Goal: Transaction & Acquisition: Purchase product/service

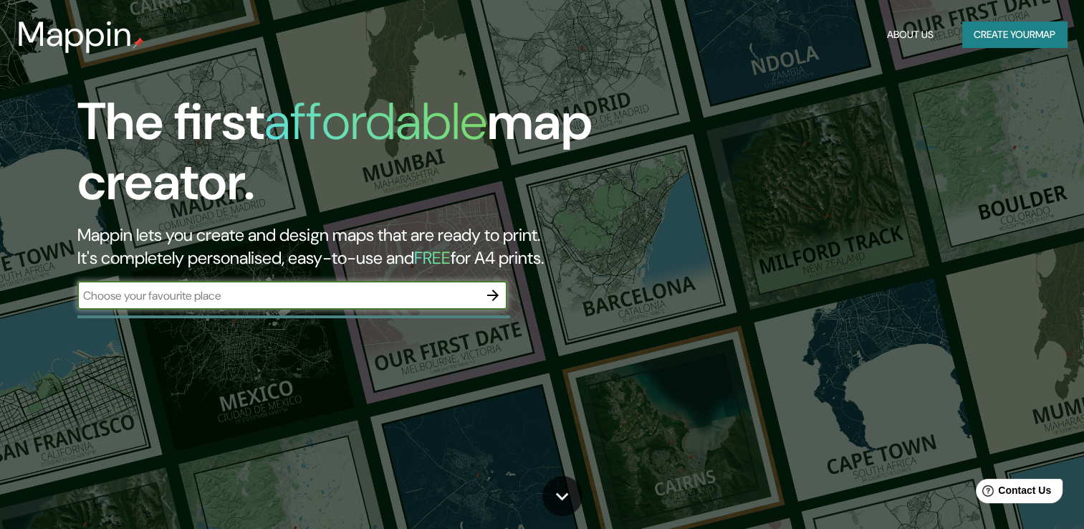
type input "México"
click at [487, 300] on icon "button" at bounding box center [493, 295] width 17 height 17
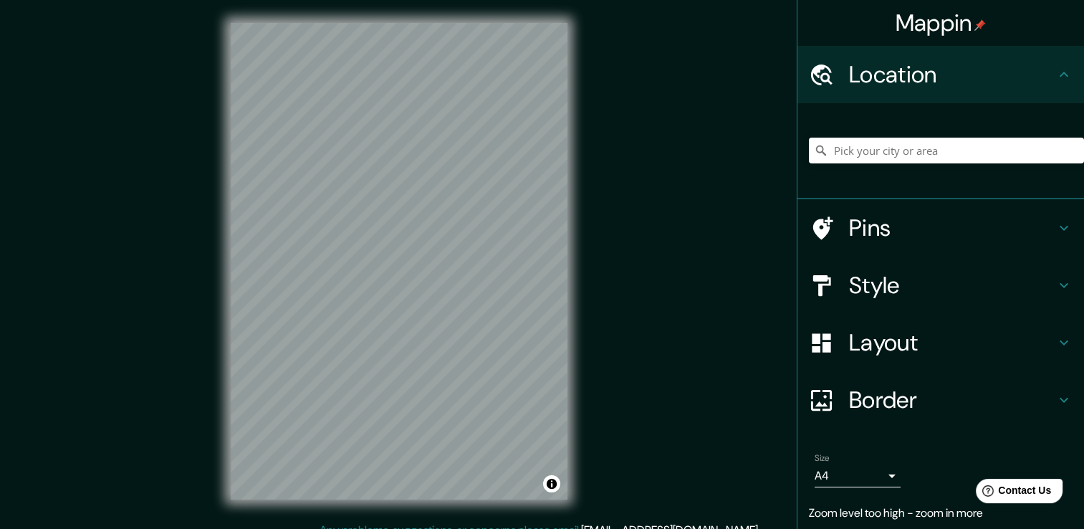
click at [611, 178] on div "Mappin Location Pins Style Layout Border Choose a border. Hint : you can make l…" at bounding box center [542, 272] width 1084 height 545
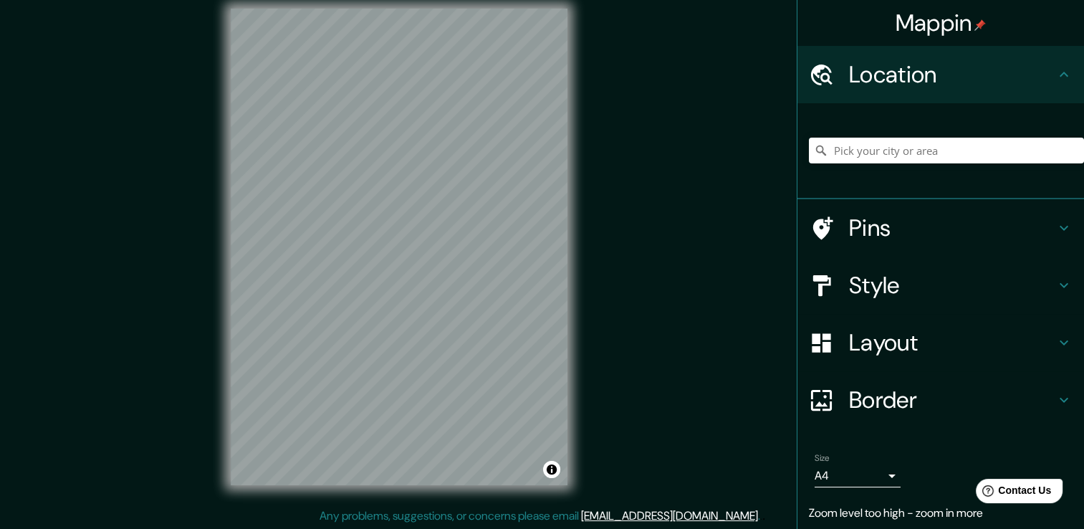
scroll to position [16, 0]
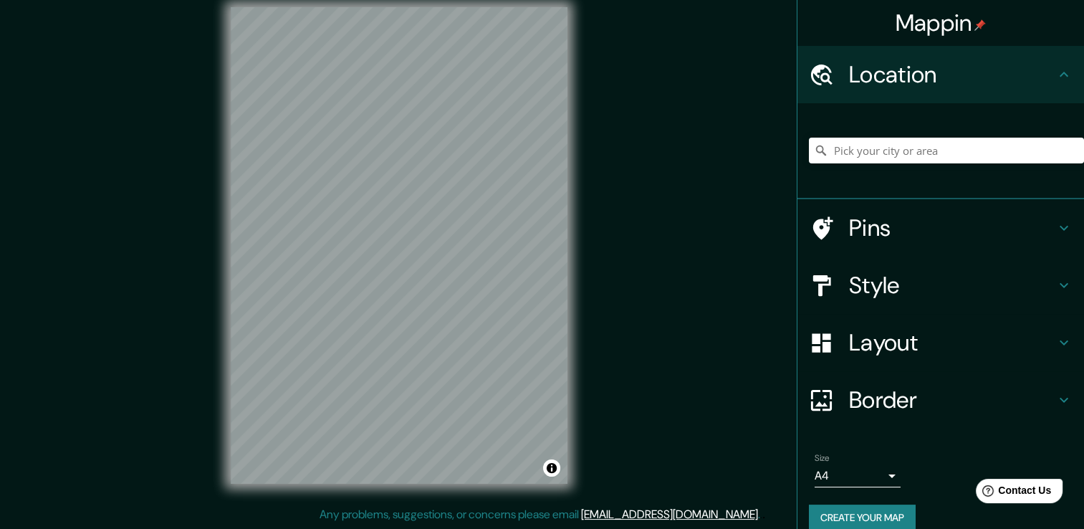
click at [1056, 288] on icon at bounding box center [1064, 285] width 17 height 17
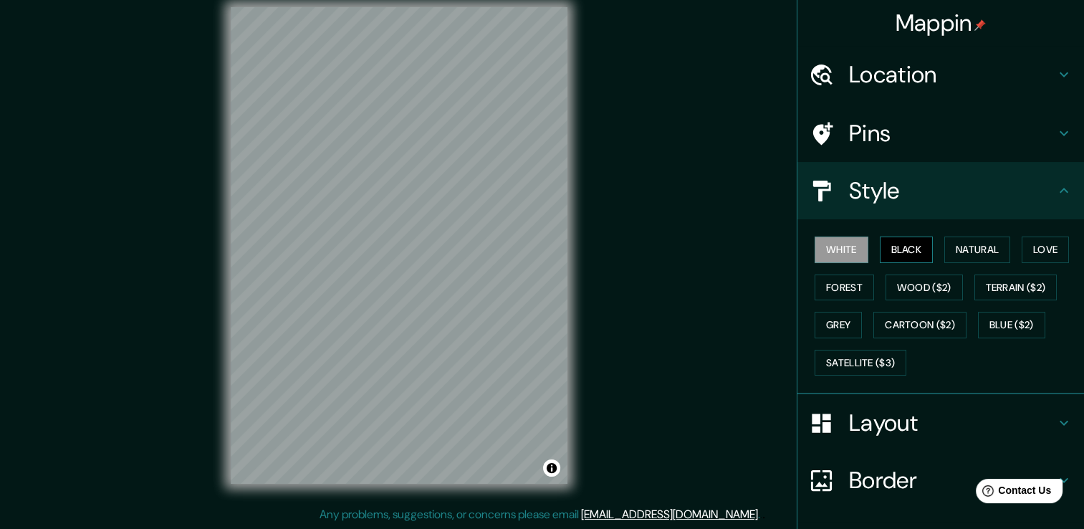
click at [915, 247] on button "Black" at bounding box center [907, 250] width 54 height 27
click at [966, 244] on button "Natural" at bounding box center [978, 250] width 66 height 27
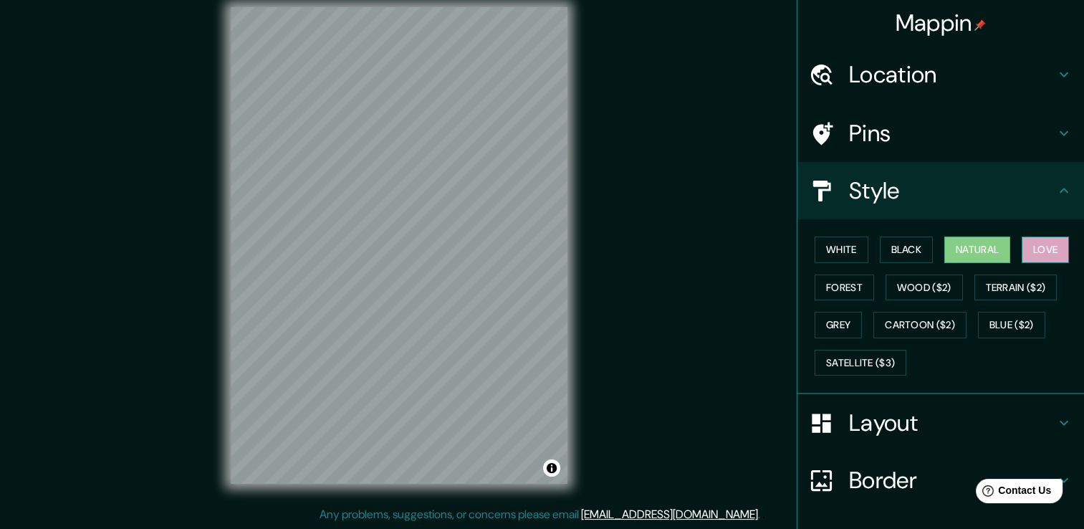
click at [1032, 248] on button "Love" at bounding box center [1045, 250] width 47 height 27
click at [991, 292] on button "Terrain ($2)" at bounding box center [1016, 288] width 83 height 27
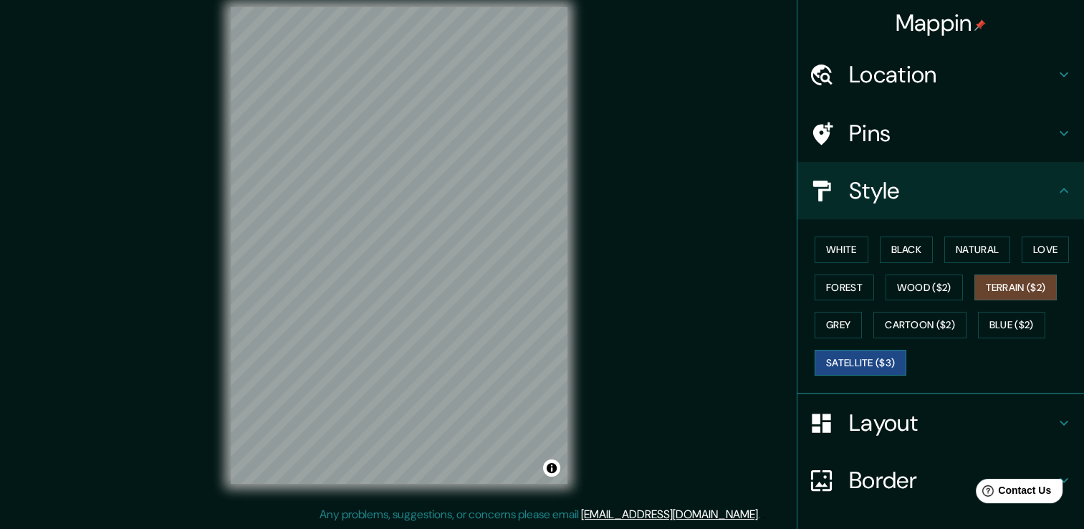
click at [877, 366] on button "Satellite ($3)" at bounding box center [861, 363] width 92 height 27
click at [844, 330] on button "Grey" at bounding box center [838, 325] width 47 height 27
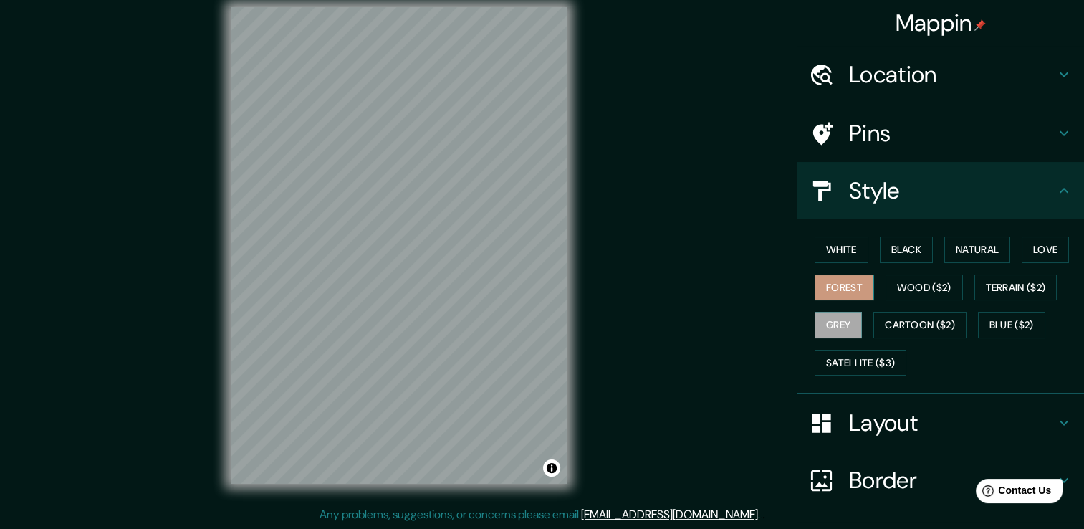
click at [839, 294] on button "Forest" at bounding box center [844, 288] width 59 height 27
click at [840, 254] on button "White" at bounding box center [842, 250] width 54 height 27
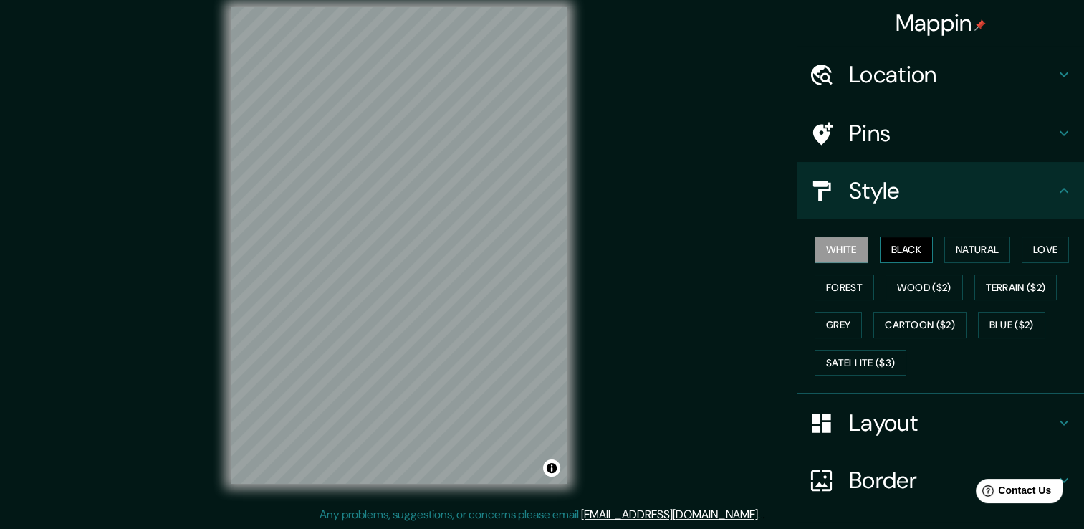
click at [895, 256] on button "Black" at bounding box center [907, 250] width 54 height 27
click at [968, 248] on button "Natural" at bounding box center [978, 250] width 66 height 27
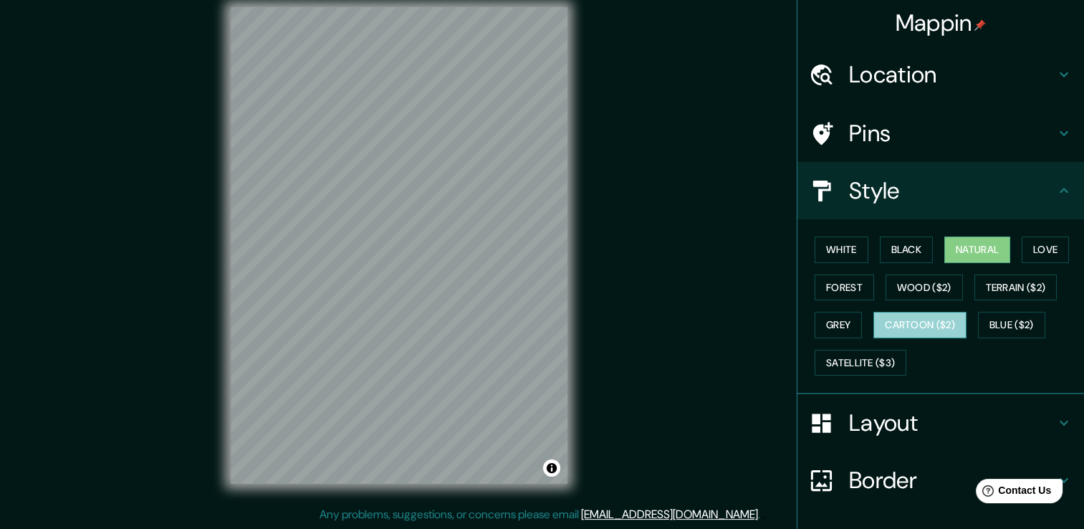
click at [923, 327] on button "Cartoon ($2)" at bounding box center [920, 325] width 93 height 27
click at [864, 254] on div "White Black Natural Love Forest Wood ($2) Terrain ($2) Grey Cartoon ($2) Blue (…" at bounding box center [946, 306] width 275 height 151
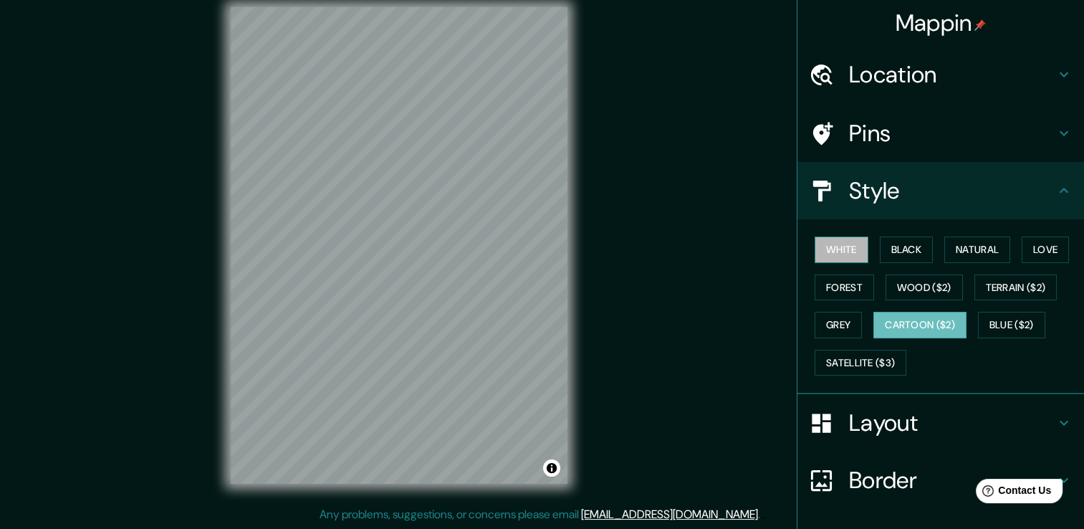
click at [848, 251] on button "White" at bounding box center [842, 250] width 54 height 27
click at [880, 248] on button "Black" at bounding box center [907, 250] width 54 height 27
click at [847, 249] on button "White" at bounding box center [842, 250] width 54 height 27
click at [1061, 416] on div "Layout" at bounding box center [941, 422] width 287 height 57
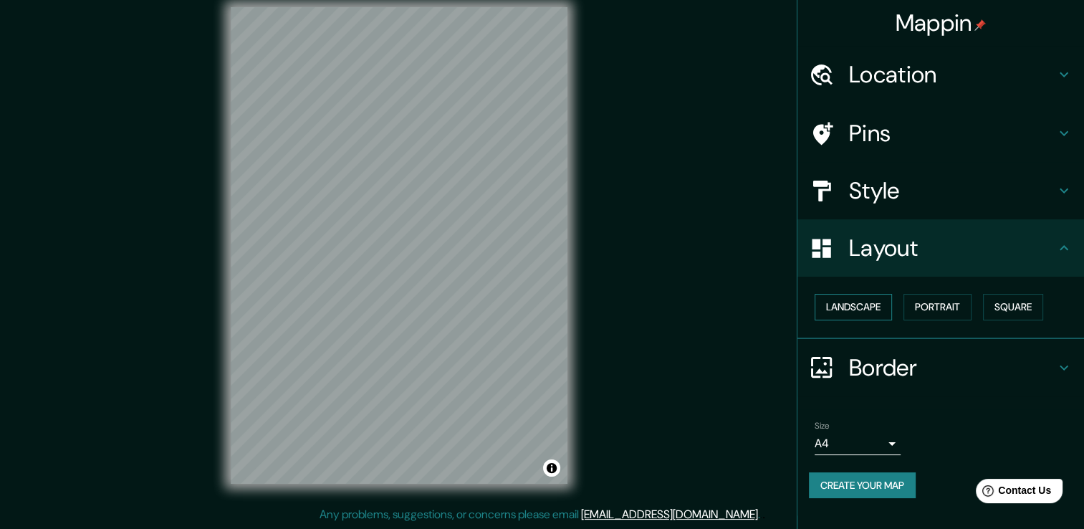
click at [873, 313] on button "Landscape" at bounding box center [853, 307] width 77 height 27
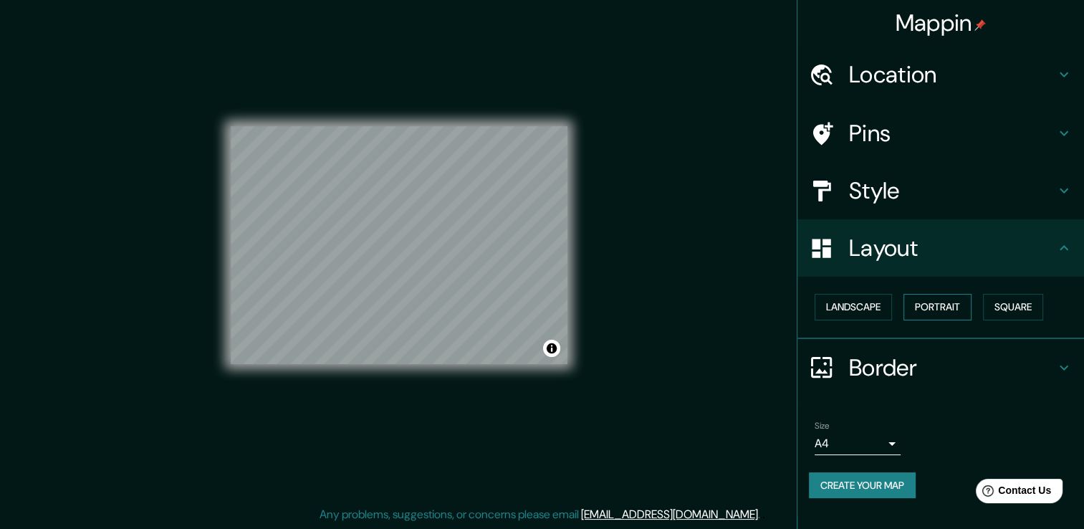
click at [932, 302] on button "Portrait" at bounding box center [938, 307] width 68 height 27
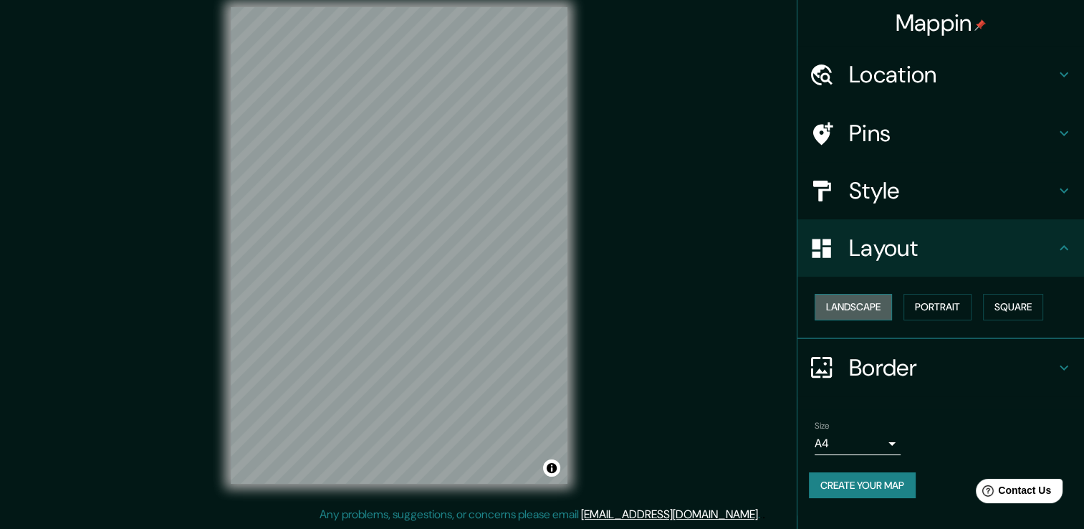
click at [891, 302] on button "Landscape" at bounding box center [853, 307] width 77 height 27
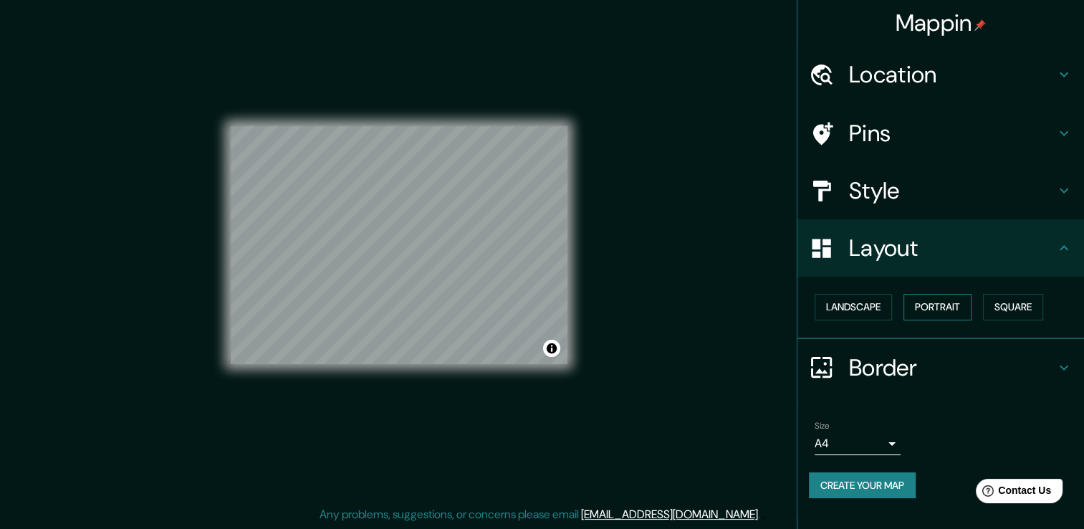
click at [968, 300] on button "Portrait" at bounding box center [938, 307] width 68 height 27
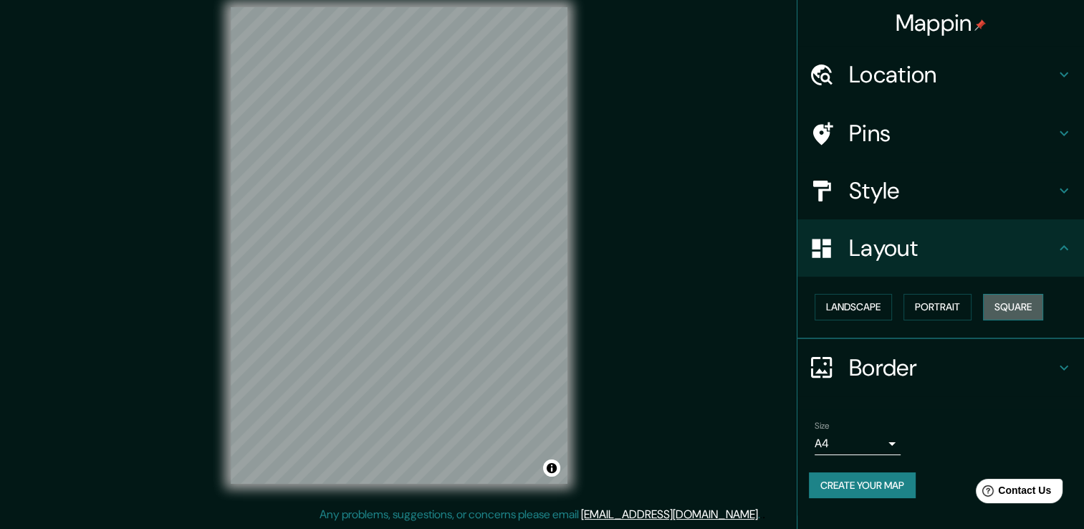
click at [1030, 302] on button "Square" at bounding box center [1013, 307] width 60 height 27
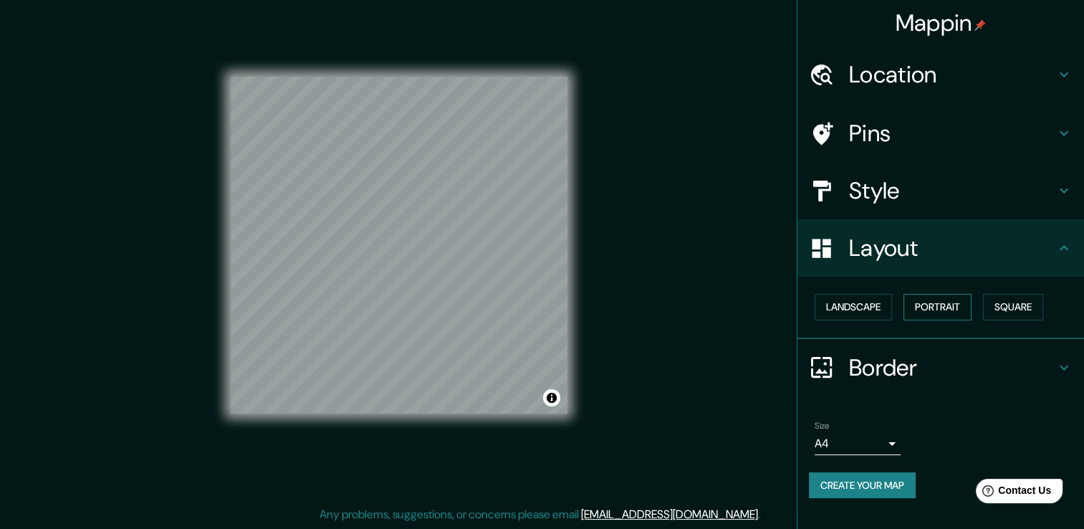
click at [958, 307] on button "Portrait" at bounding box center [938, 307] width 68 height 27
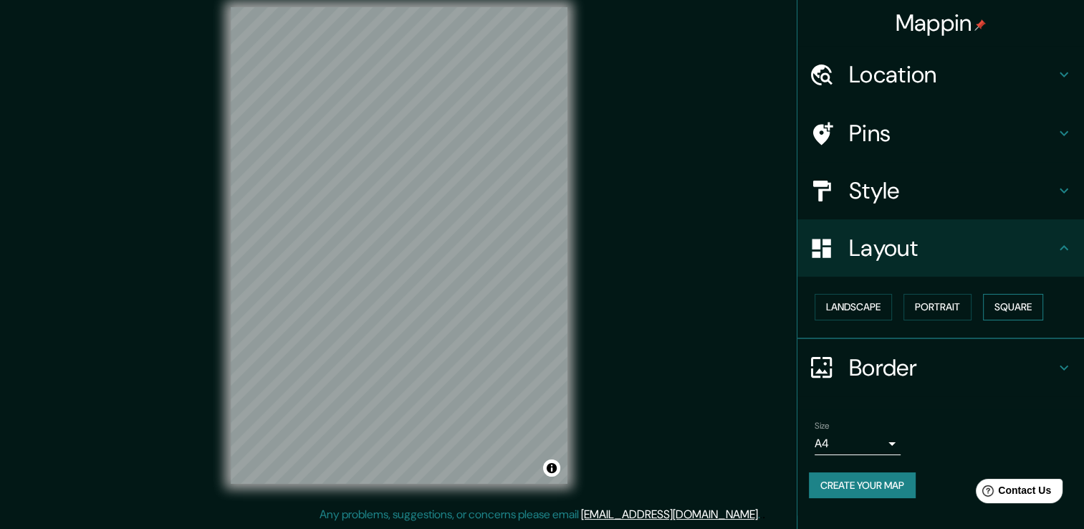
click at [1041, 308] on button "Square" at bounding box center [1013, 307] width 60 height 27
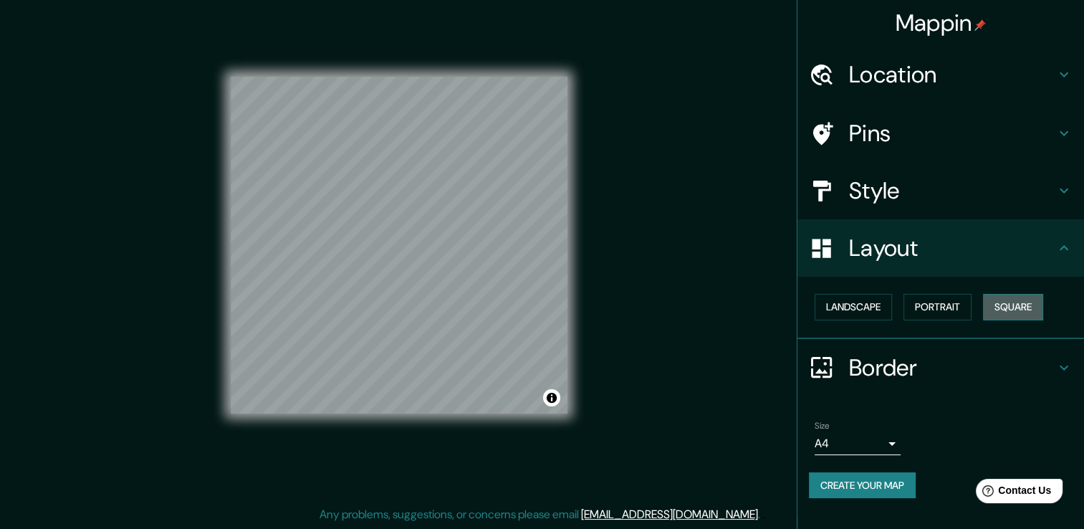
click at [1002, 304] on button "Square" at bounding box center [1013, 307] width 60 height 27
click at [989, 305] on button "Square" at bounding box center [1013, 307] width 60 height 27
click at [985, 303] on div "Landscape Portrait Square" at bounding box center [946, 307] width 275 height 38
click at [957, 302] on button "Portrait" at bounding box center [938, 307] width 68 height 27
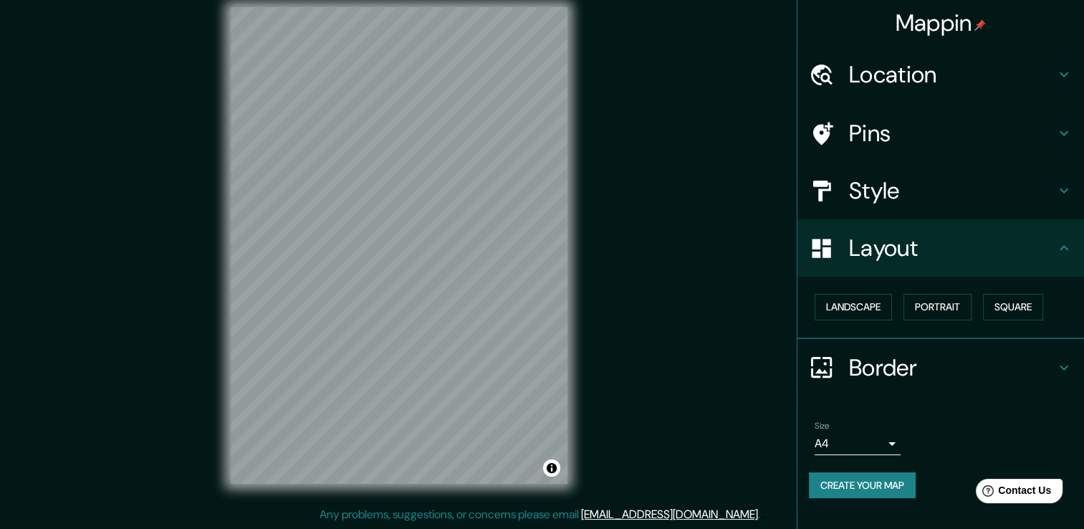
click at [892, 444] on body "Mappin Location Pins Style Layout Landscape Portrait Square Border Choose a bor…" at bounding box center [542, 248] width 1084 height 529
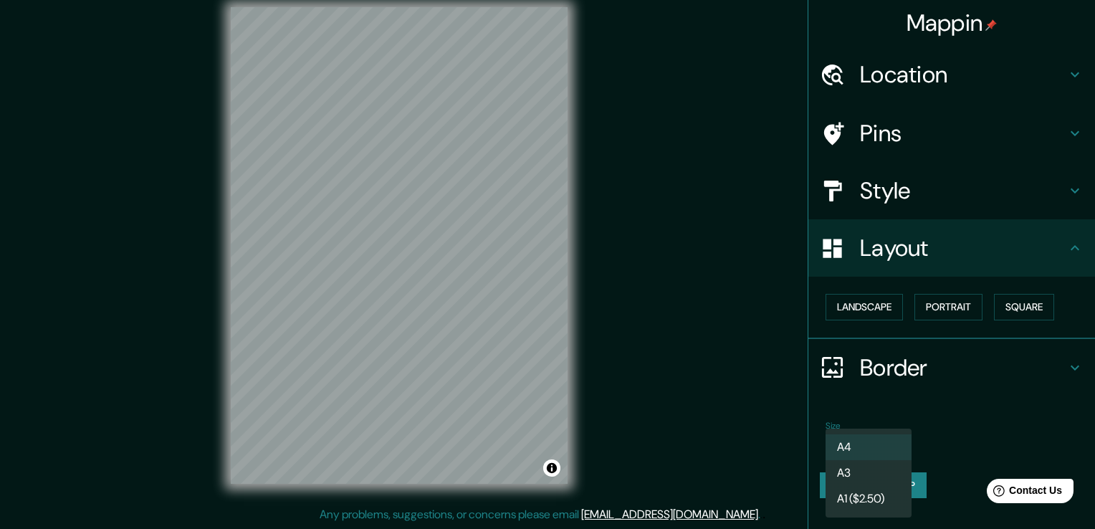
click at [890, 469] on li "A3" at bounding box center [869, 473] width 86 height 26
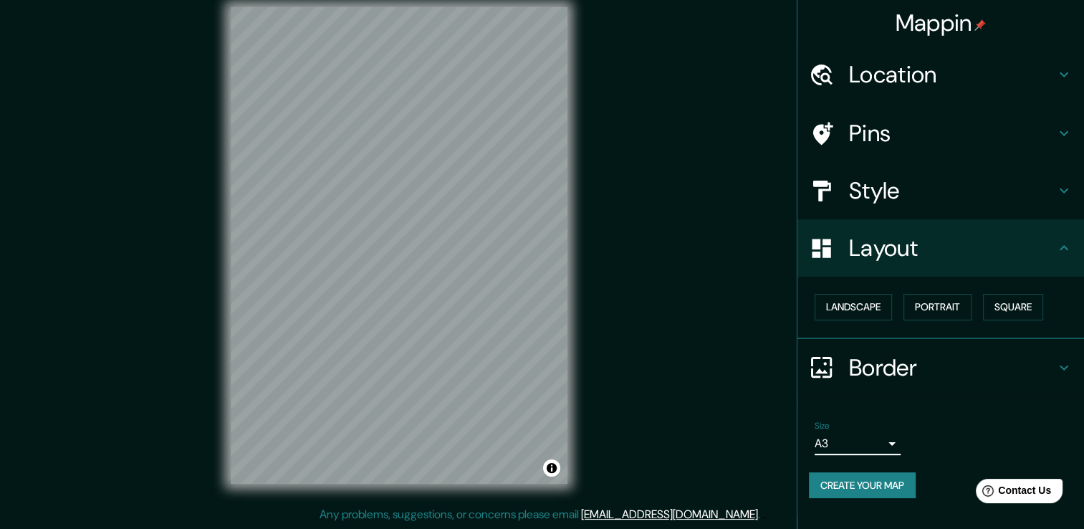
click at [883, 442] on body "Mappin Location Pins Style Layout Landscape Portrait Square Border Choose a bor…" at bounding box center [542, 248] width 1084 height 529
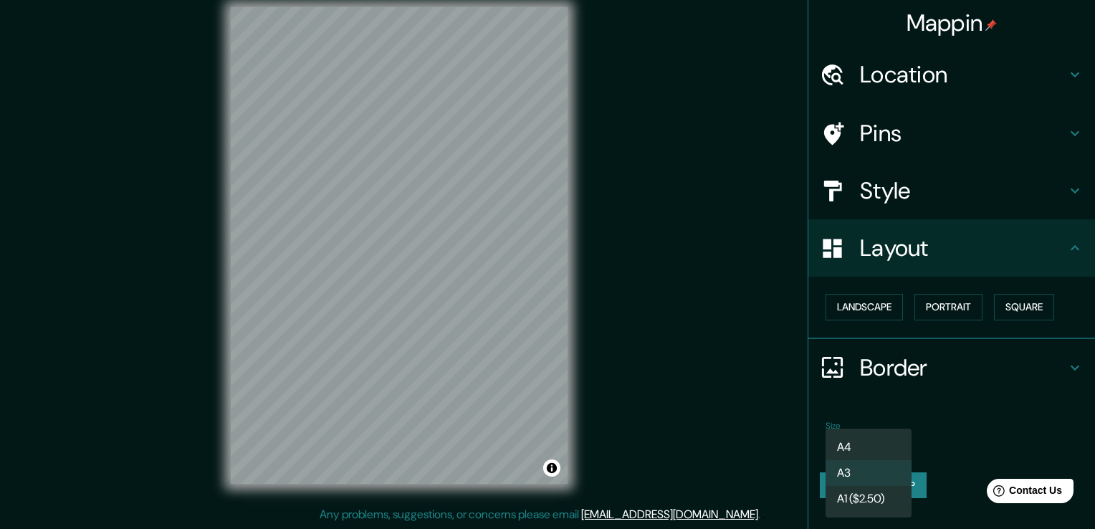
click at [888, 443] on li "A4" at bounding box center [869, 447] width 86 height 26
type input "single"
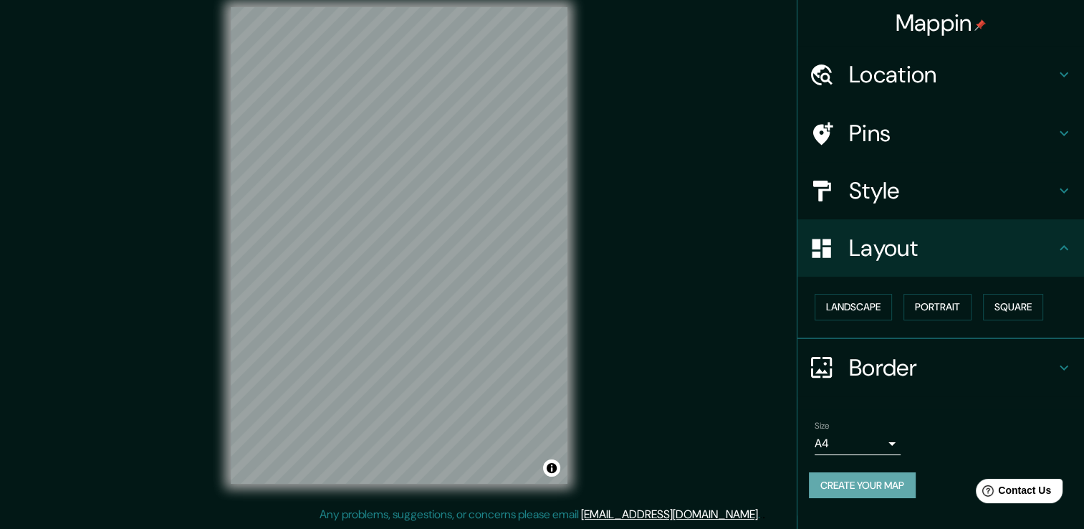
click at [895, 491] on button "Create your map" at bounding box center [862, 485] width 107 height 27
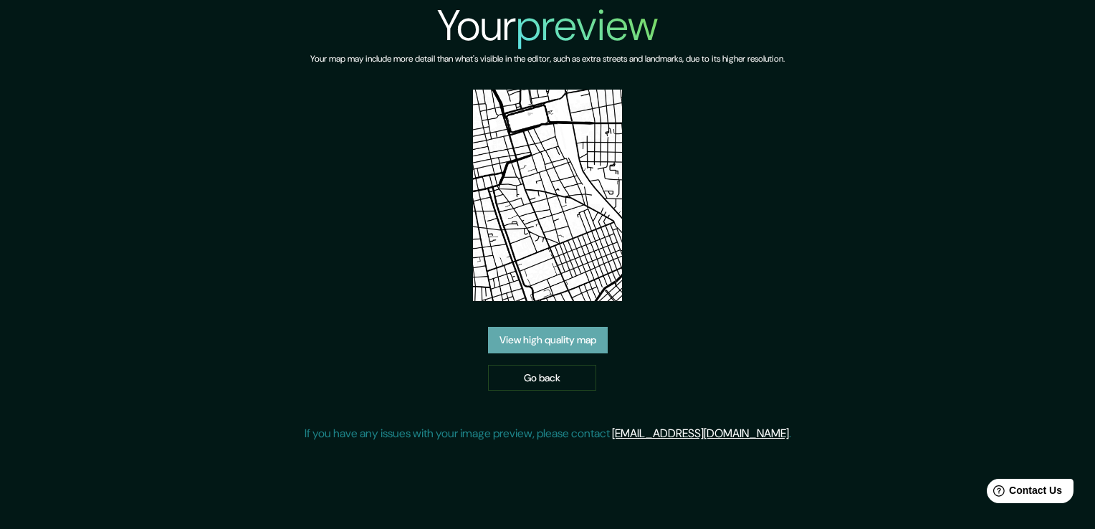
click at [568, 327] on link "View high quality map" at bounding box center [548, 340] width 120 height 27
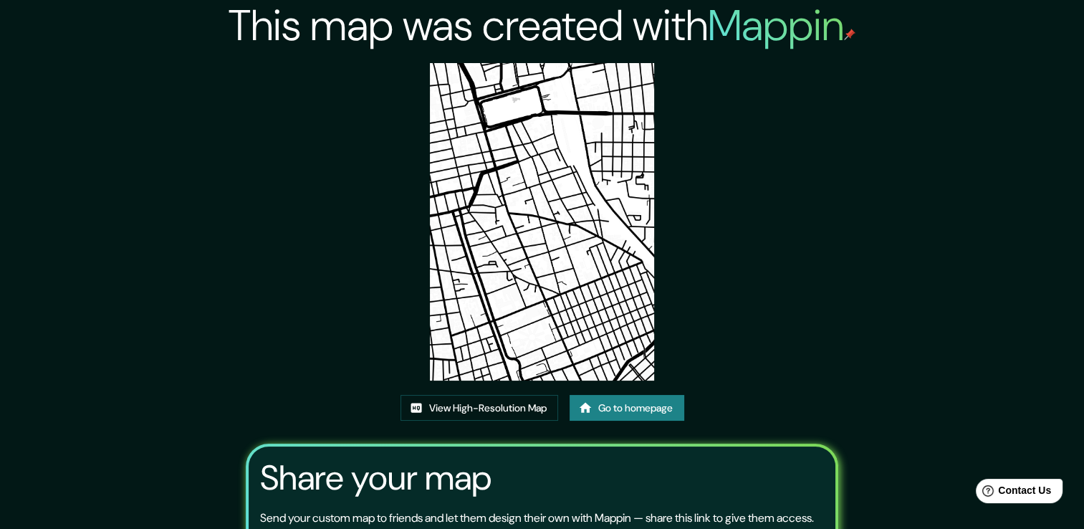
click at [598, 408] on link "Go to homepage" at bounding box center [627, 408] width 115 height 27
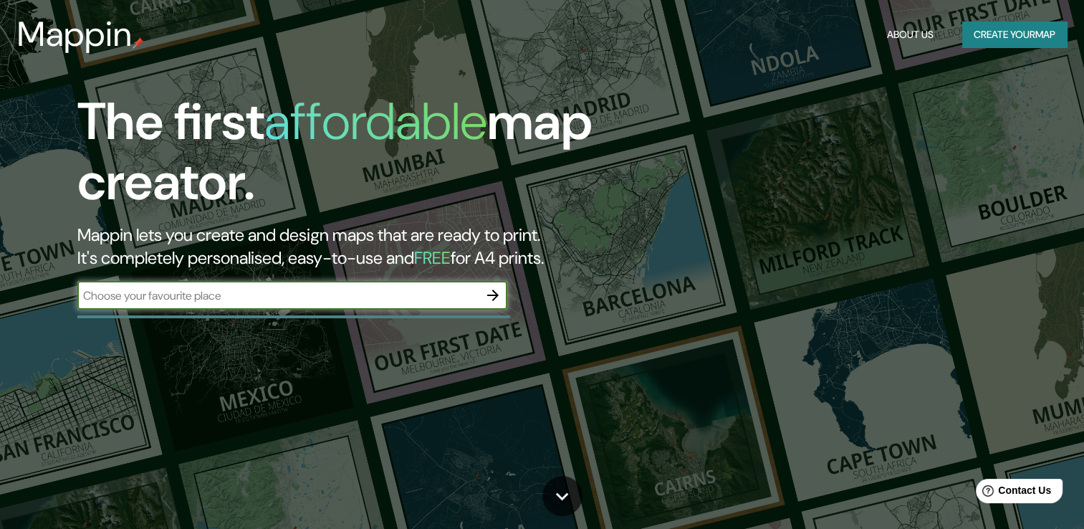
click at [439, 295] on input "text" at bounding box center [277, 295] width 401 height 16
click at [372, 296] on input "text" at bounding box center [277, 295] width 401 height 16
type input "slp [GEOGRAPHIC_DATA]"
click at [490, 293] on icon "button" at bounding box center [493, 295] width 17 height 17
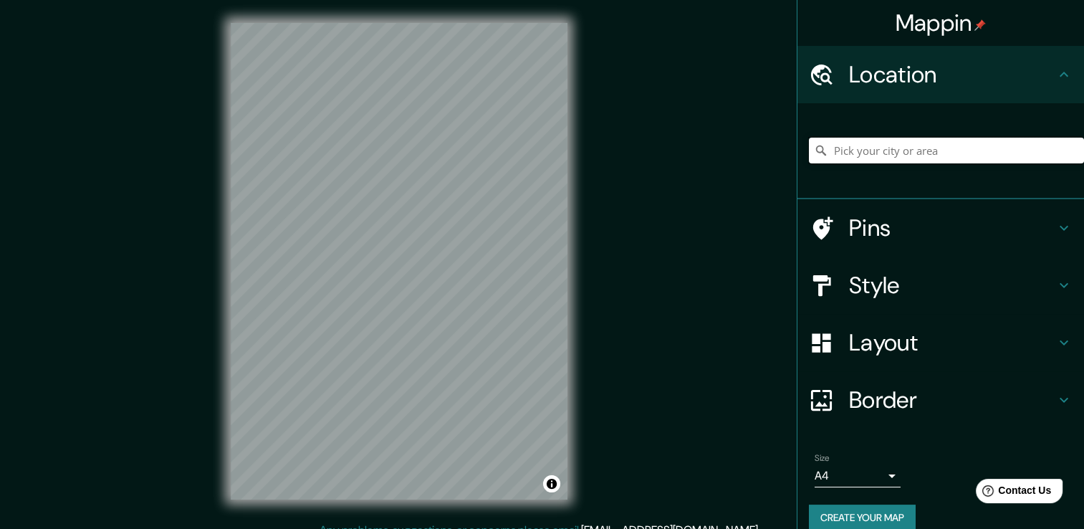
click at [877, 149] on input "Pick your city or area" at bounding box center [946, 151] width 275 height 26
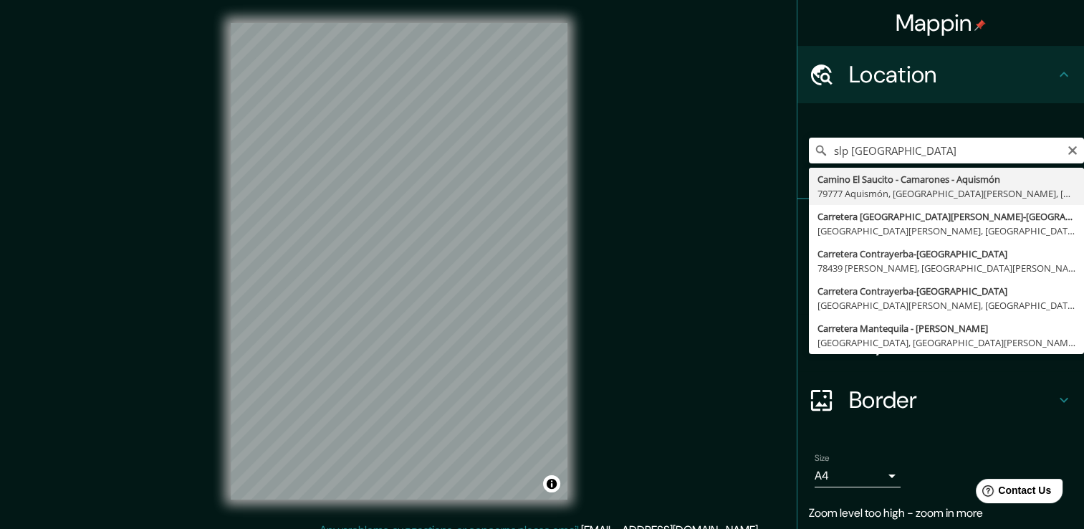
type input "Camino El Saucito - Camarones - Aquismón, 79777 [DEMOGRAPHIC_DATA], [GEOGRAPHIC…"
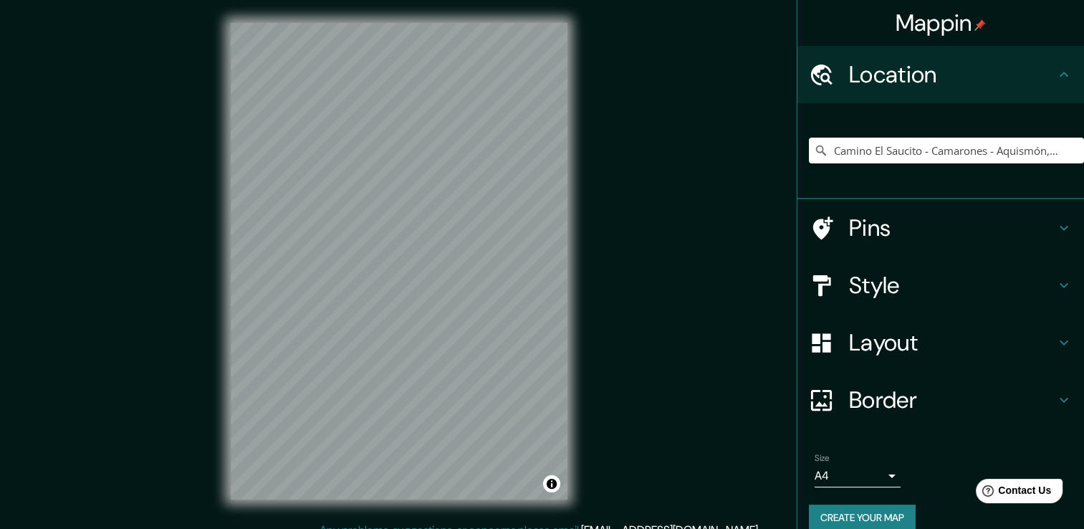
click at [1056, 289] on icon at bounding box center [1064, 285] width 17 height 17
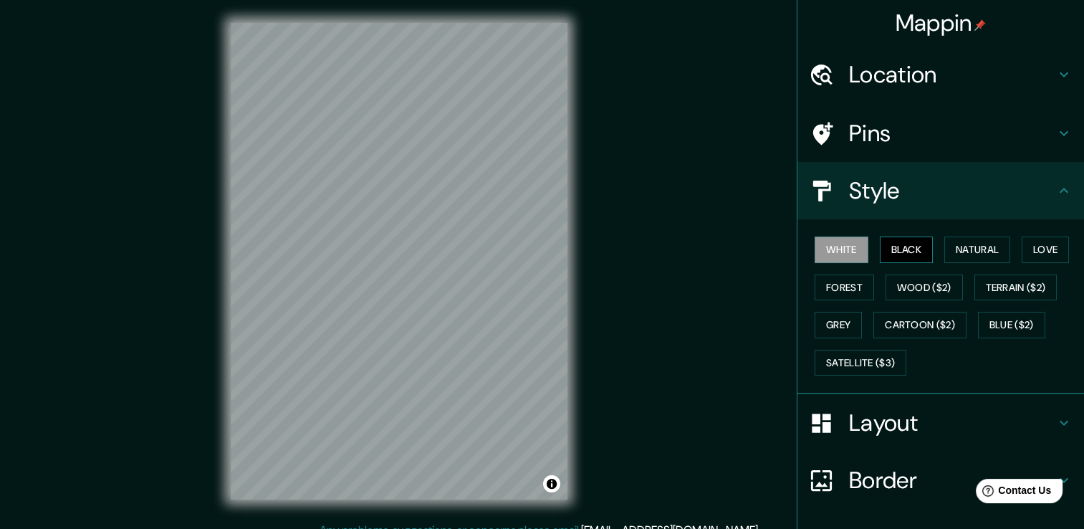
click at [885, 250] on button "Black" at bounding box center [907, 250] width 54 height 27
click at [952, 251] on button "Natural" at bounding box center [978, 250] width 66 height 27
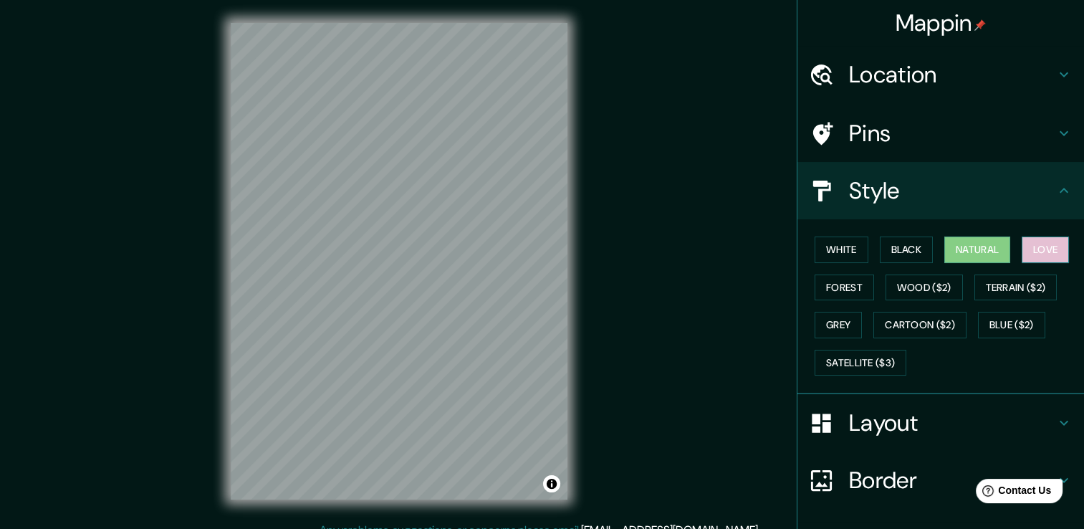
click at [1026, 261] on button "Love" at bounding box center [1045, 250] width 47 height 27
drag, startPoint x: 976, startPoint y: 252, endPoint x: 935, endPoint y: 259, distance: 42.2
click at [976, 252] on button "Natural" at bounding box center [978, 250] width 66 height 27
click at [834, 294] on button "Forest" at bounding box center [844, 288] width 59 height 27
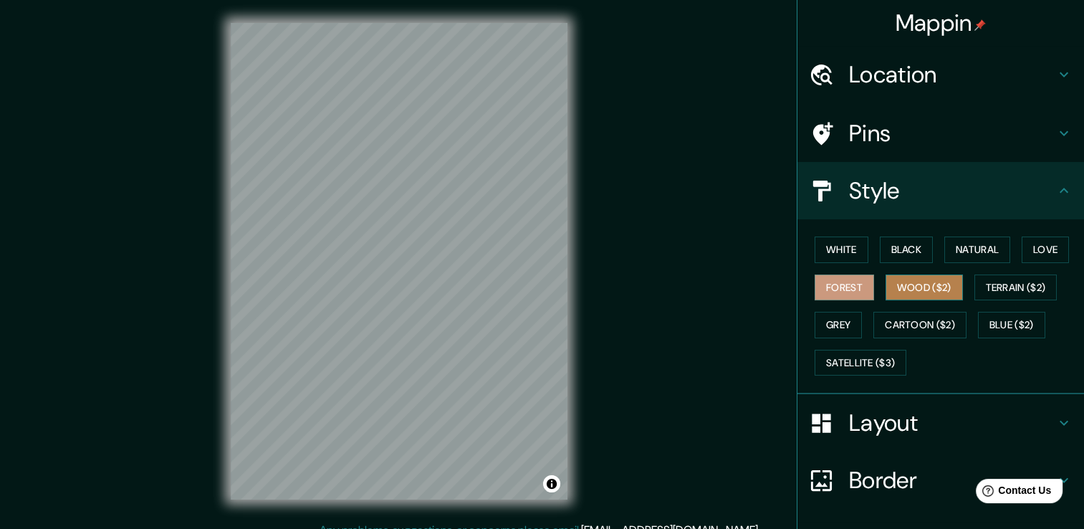
click at [886, 294] on button "Wood ($2)" at bounding box center [924, 288] width 77 height 27
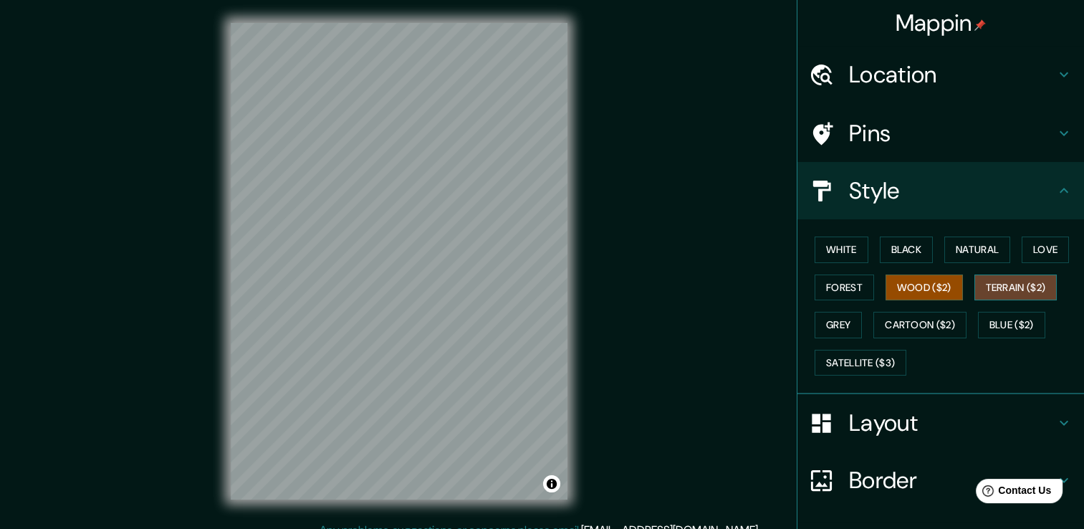
click at [978, 295] on button "Terrain ($2)" at bounding box center [1016, 288] width 83 height 27
click at [834, 323] on button "Grey" at bounding box center [838, 325] width 47 height 27
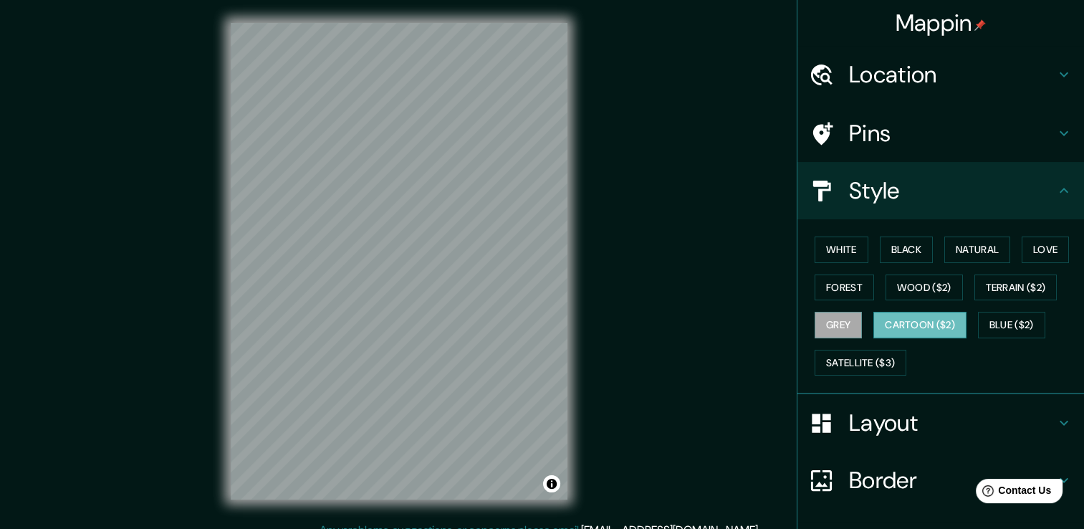
click at [927, 325] on button "Cartoon ($2)" at bounding box center [920, 325] width 93 height 27
click at [1004, 325] on button "Blue ($2)" at bounding box center [1011, 325] width 67 height 27
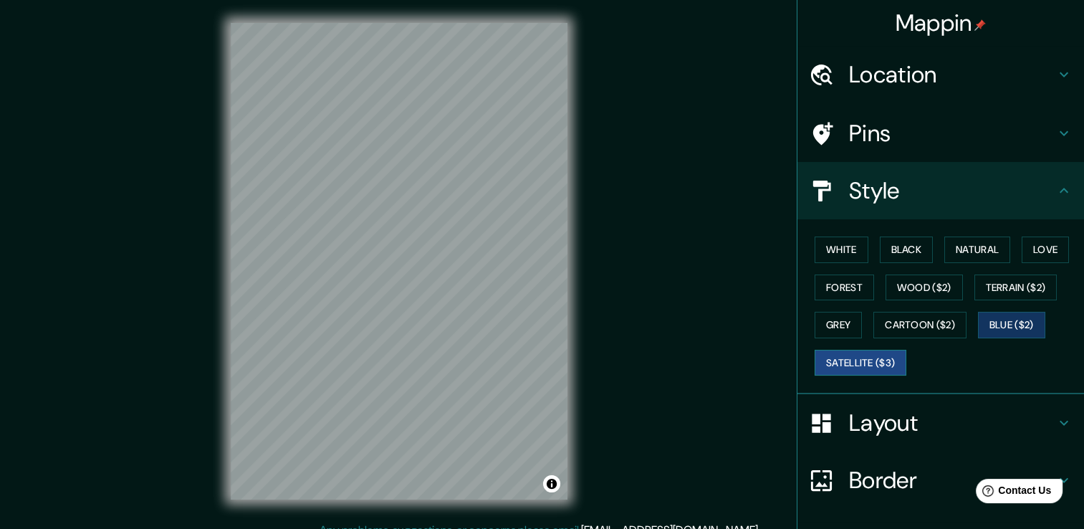
click at [858, 356] on button "Satellite ($3)" at bounding box center [861, 363] width 92 height 27
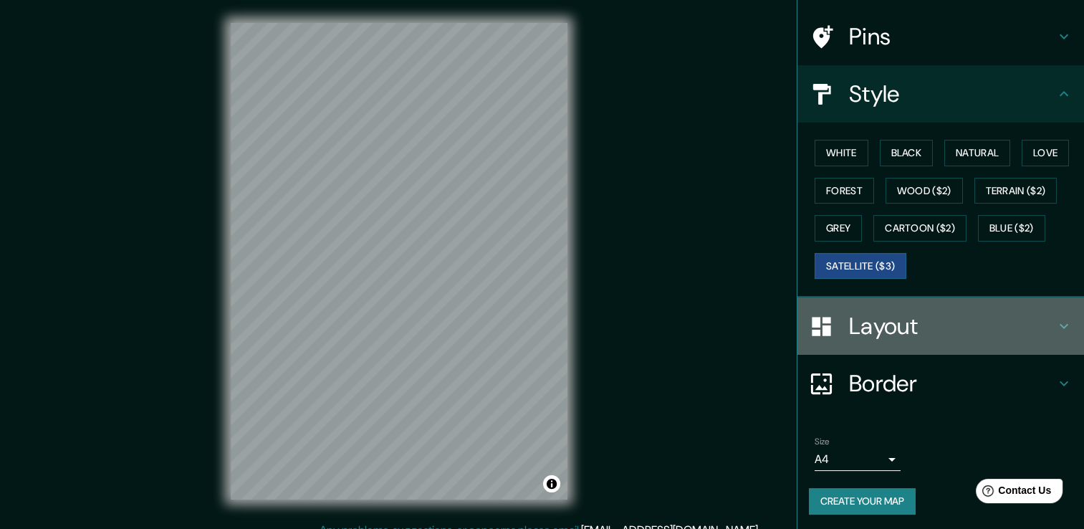
click at [1056, 329] on icon at bounding box center [1064, 326] width 17 height 17
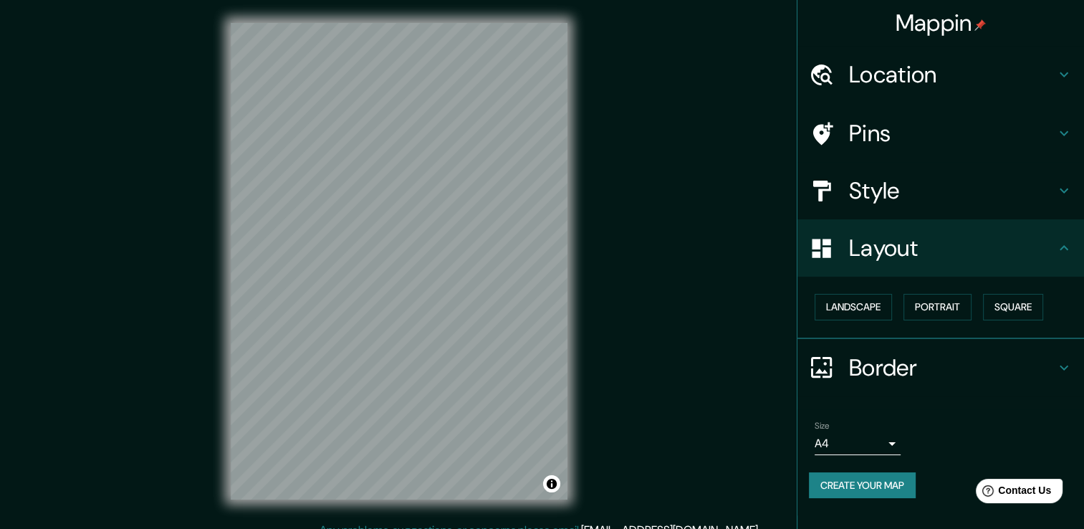
click at [1054, 77] on h4 "Location" at bounding box center [952, 74] width 206 height 29
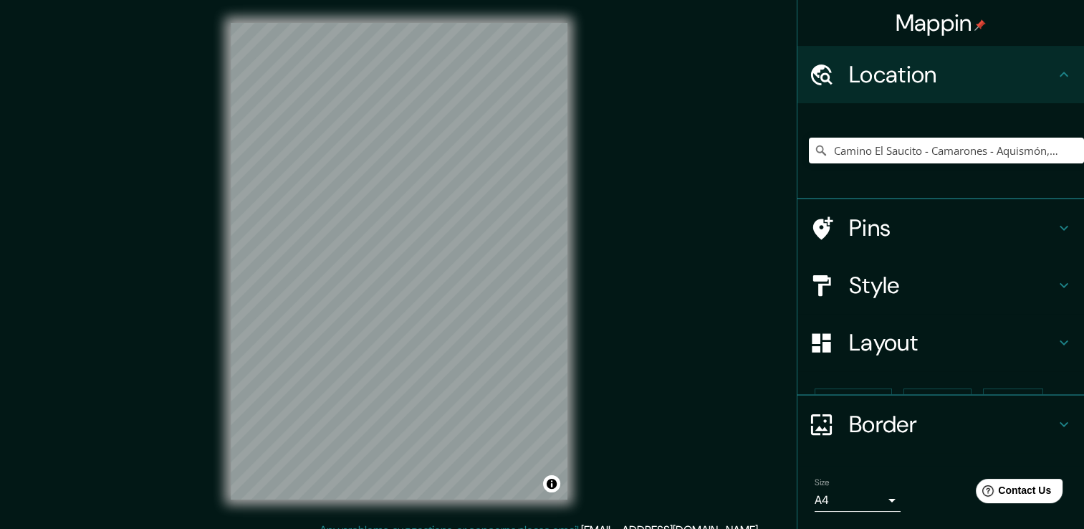
drag, startPoint x: 1055, startPoint y: 80, endPoint x: 1048, endPoint y: 87, distance: 10.1
click at [1056, 81] on icon at bounding box center [1064, 74] width 17 height 17
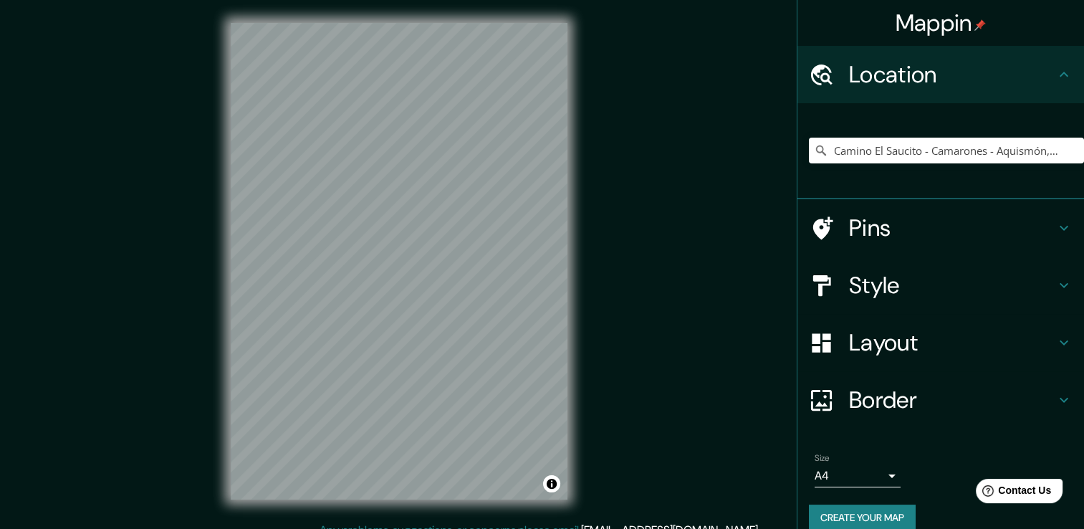
click at [1047, 247] on div "Pins" at bounding box center [941, 227] width 287 height 57
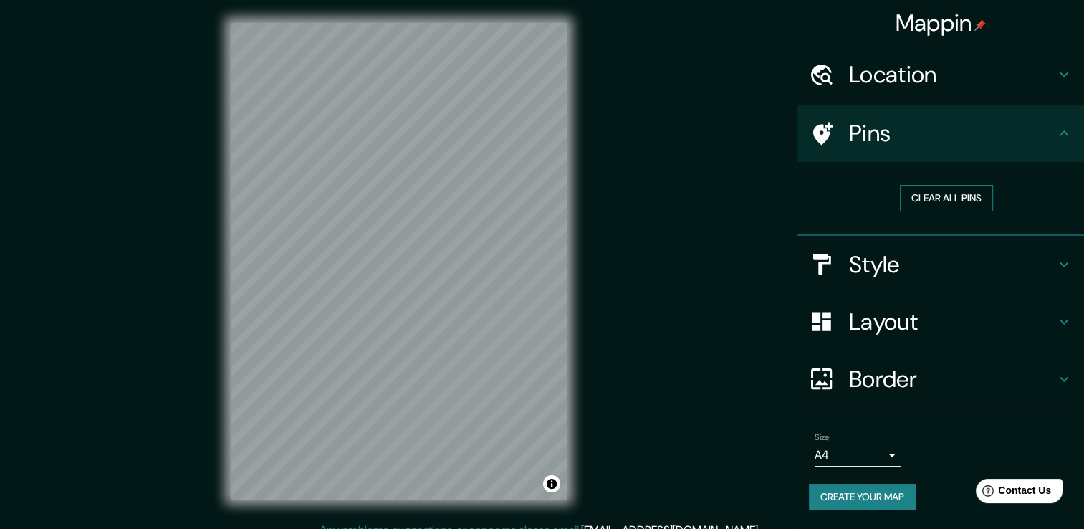
click at [963, 189] on button "Clear all pins" at bounding box center [946, 198] width 93 height 27
click at [1050, 327] on h4 "Layout" at bounding box center [952, 322] width 206 height 29
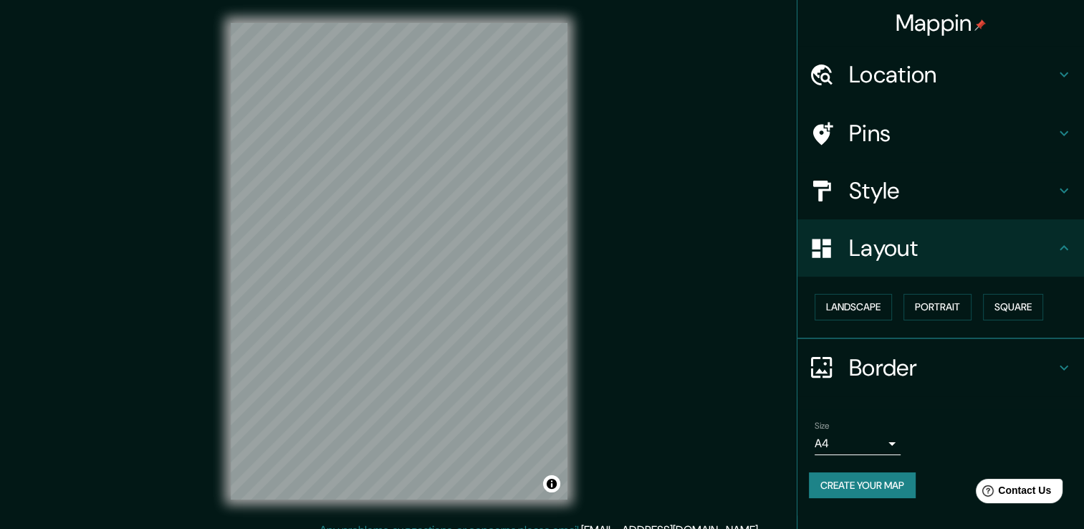
click at [1055, 143] on h4 "Pins" at bounding box center [952, 133] width 206 height 29
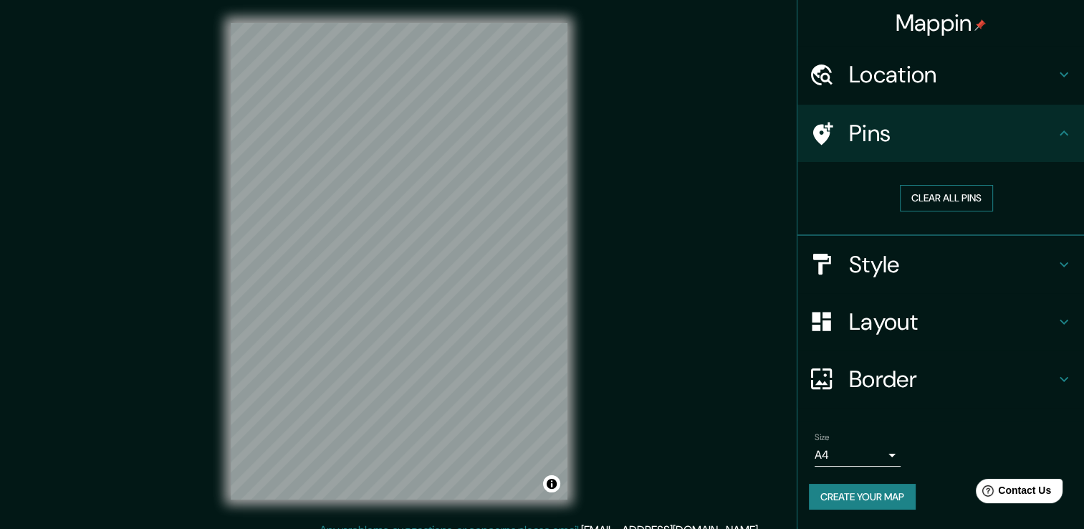
click at [947, 197] on button "Clear all pins" at bounding box center [946, 198] width 93 height 27
drag, startPoint x: 353, startPoint y: 291, endPoint x: 378, endPoint y: 310, distance: 31.8
click at [372, 311] on div at bounding box center [366, 305] width 11 height 11
drag, startPoint x: 378, startPoint y: 312, endPoint x: 401, endPoint y: 311, distance: 22.9
click at [402, 311] on div at bounding box center [404, 313] width 11 height 11
